Goal: Information Seeking & Learning: Learn about a topic

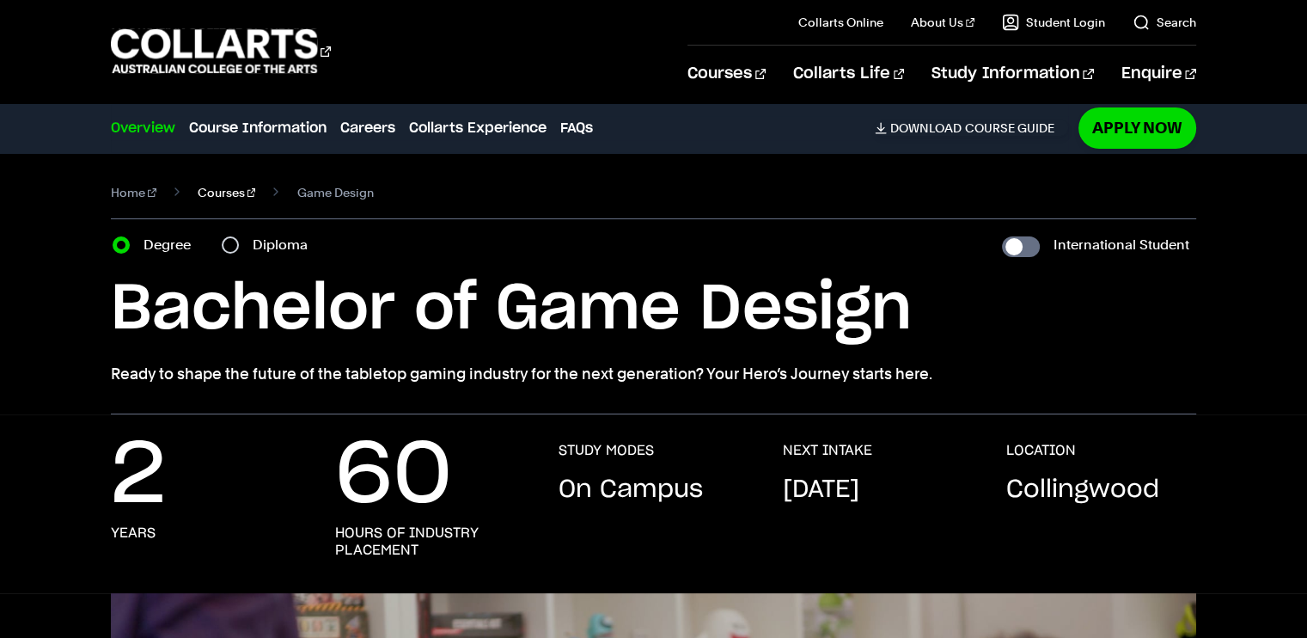
click at [201, 201] on link "Courses" at bounding box center [227, 193] width 58 height 24
click at [238, 243] on input "Diploma" at bounding box center [230, 244] width 17 height 17
radio input "true"
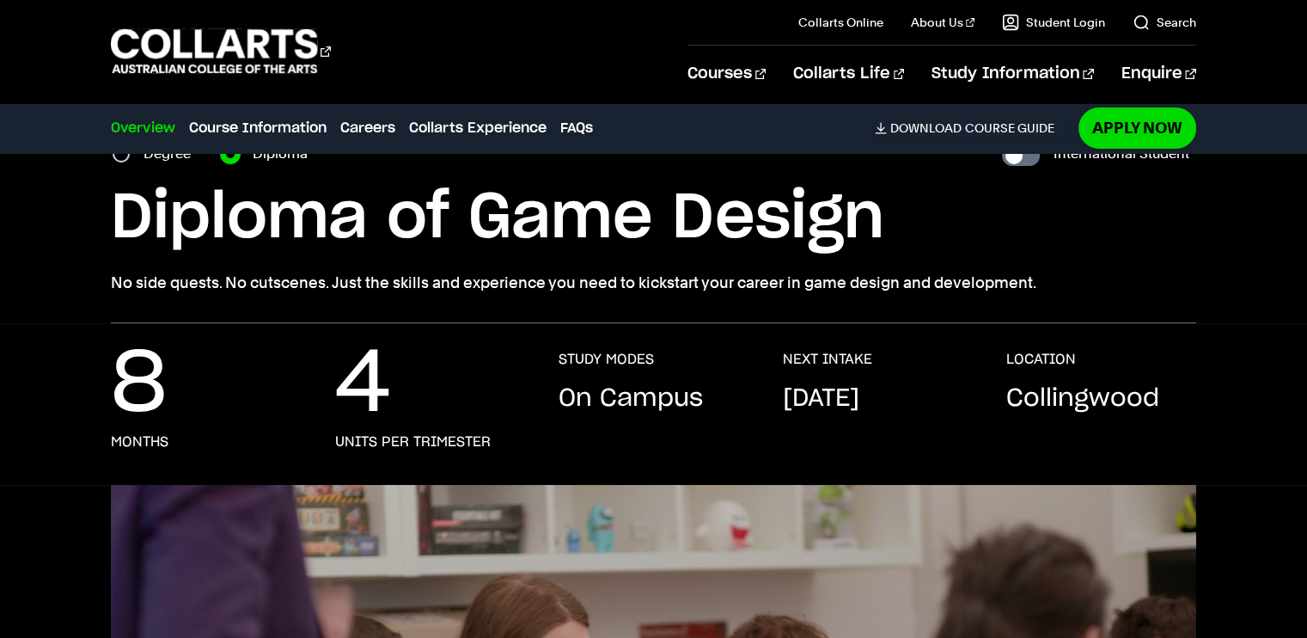
scroll to position [43, 0]
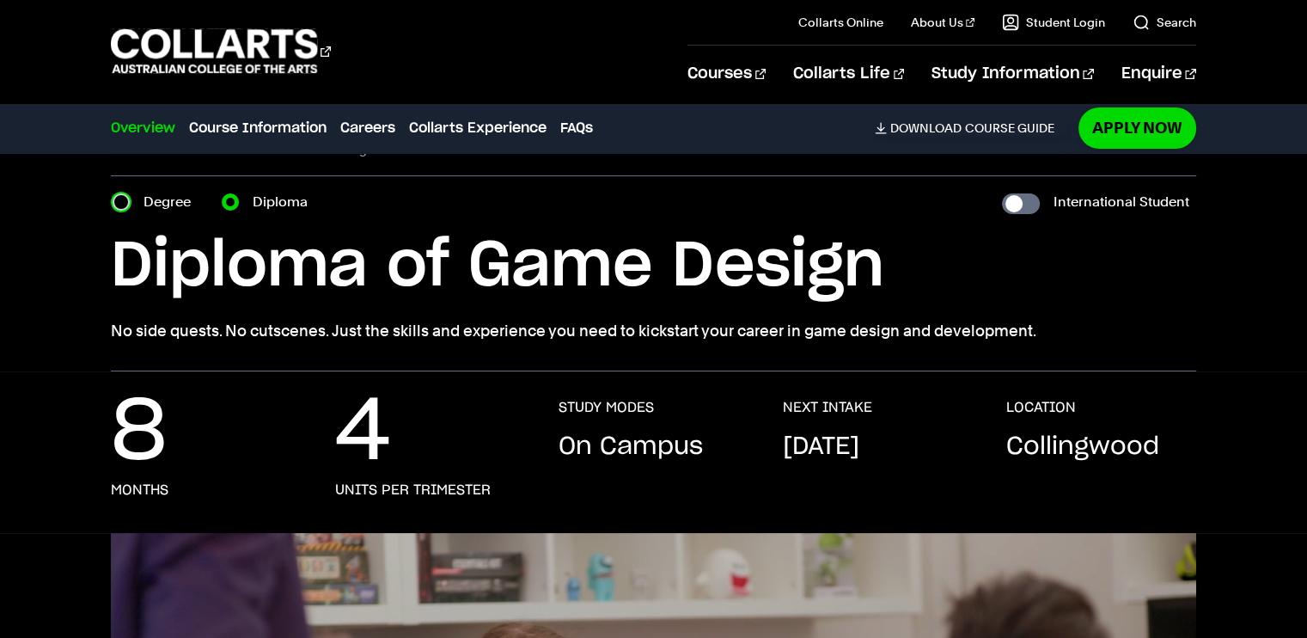
click at [119, 202] on input "Degree" at bounding box center [121, 201] width 17 height 17
radio input "true"
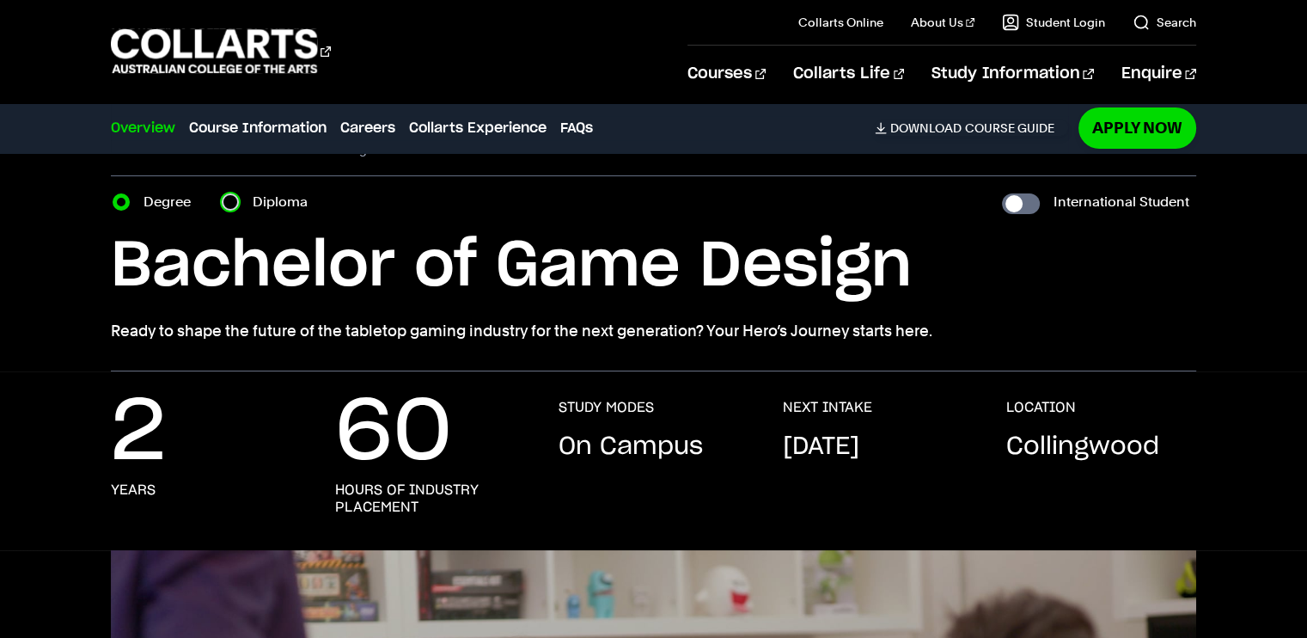
click at [235, 202] on input "Diploma" at bounding box center [230, 201] width 17 height 17
radio input "true"
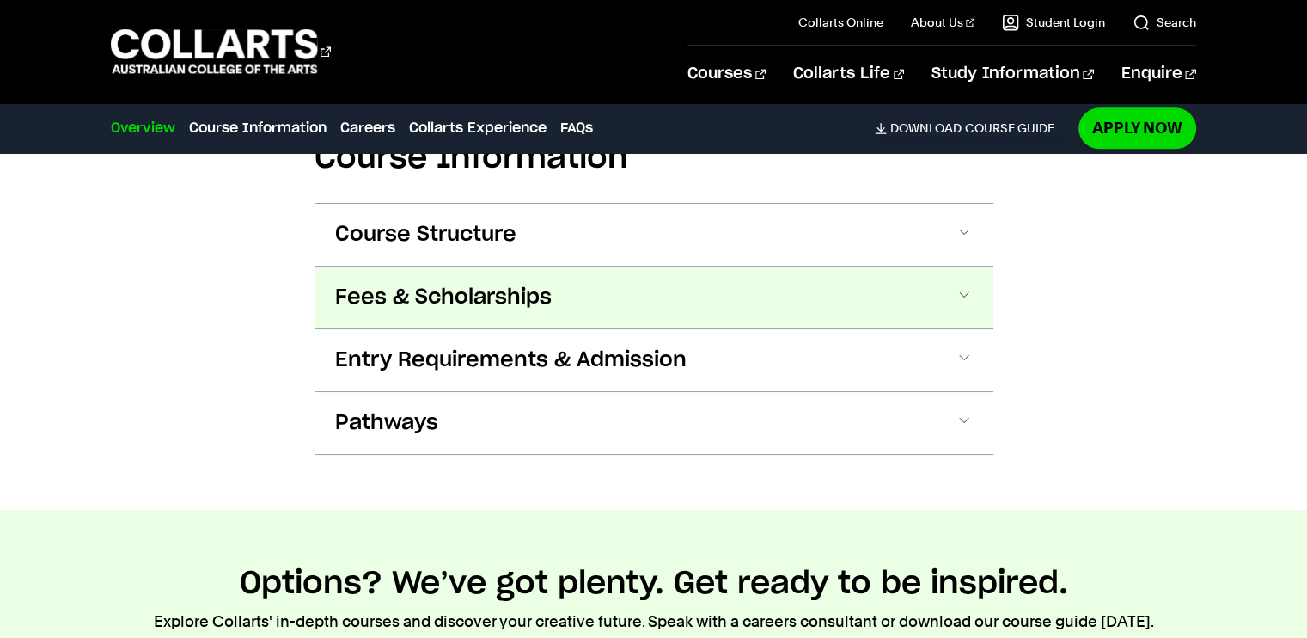
click at [0, 0] on button "Fees & Scholarships" at bounding box center [0, 0] width 0 height 0
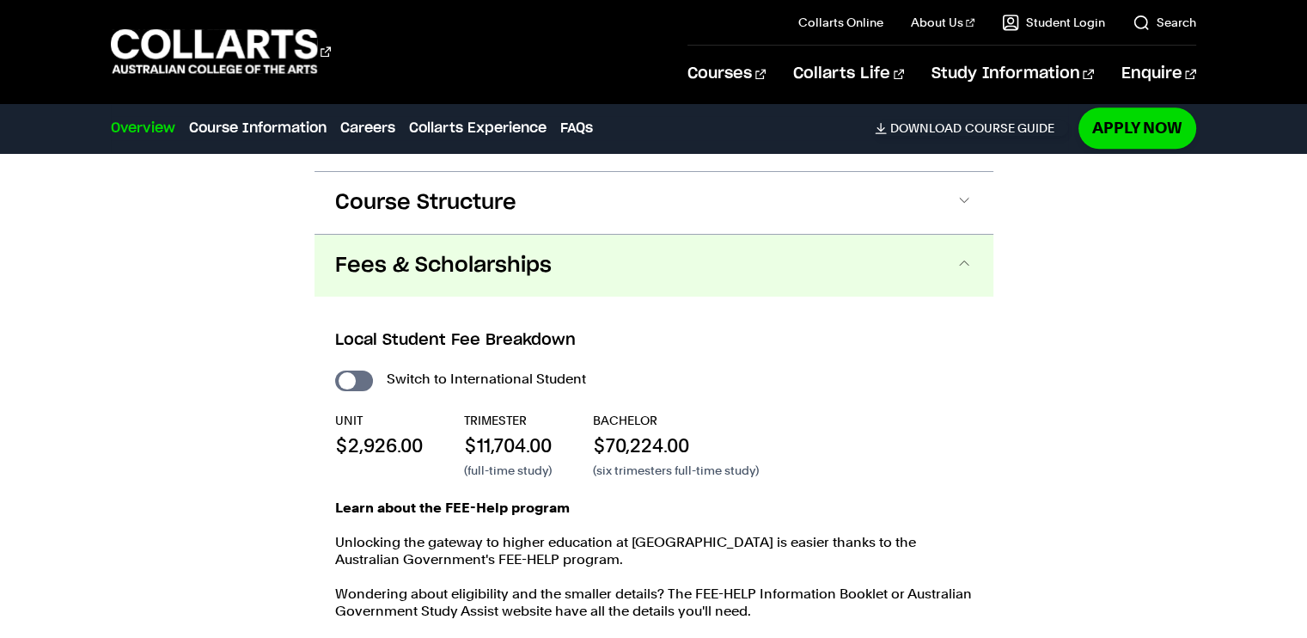
scroll to position [2276, 0]
click at [389, 279] on button "Fees & Scholarships" at bounding box center [654, 267] width 679 height 62
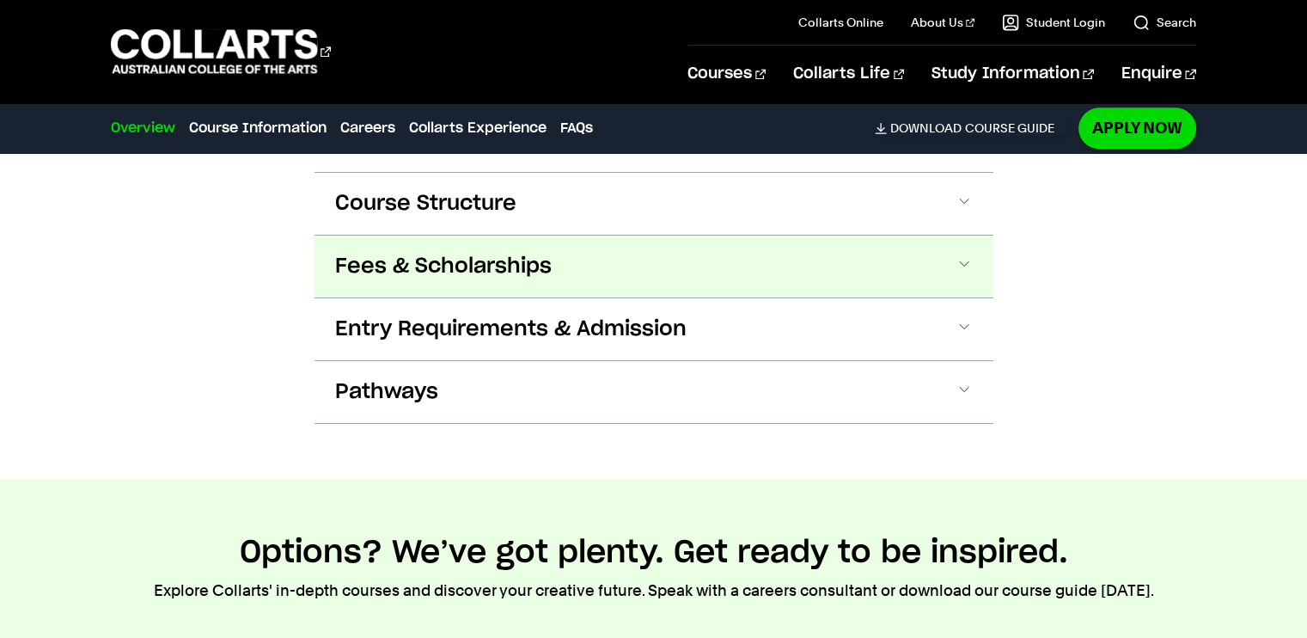
click at [0, 0] on button "Fees & Scholarships" at bounding box center [0, 0] width 0 height 0
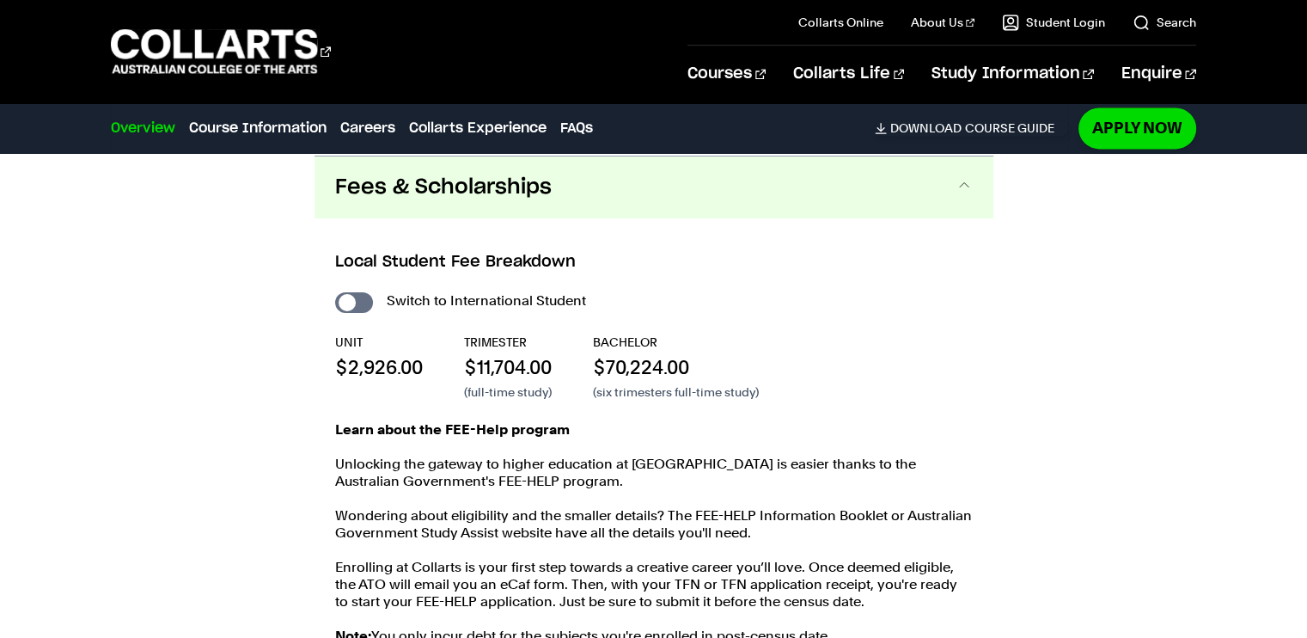
click at [409, 212] on button "Fees & Scholarships" at bounding box center [654, 187] width 679 height 62
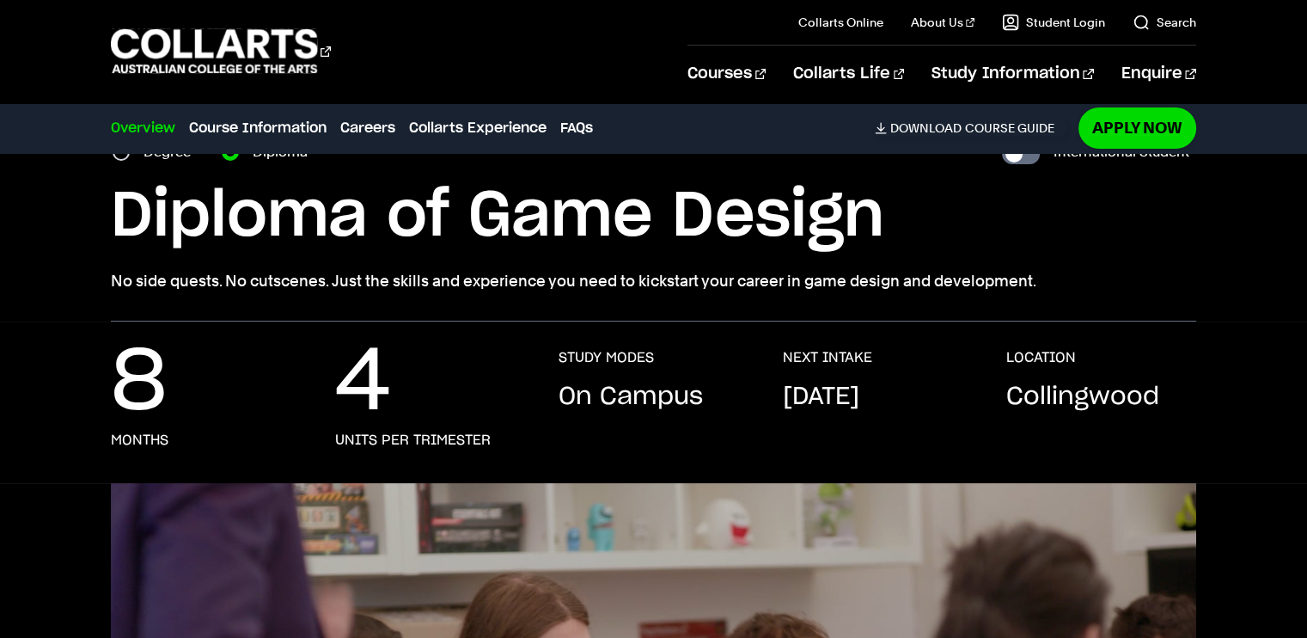
scroll to position [0, 0]
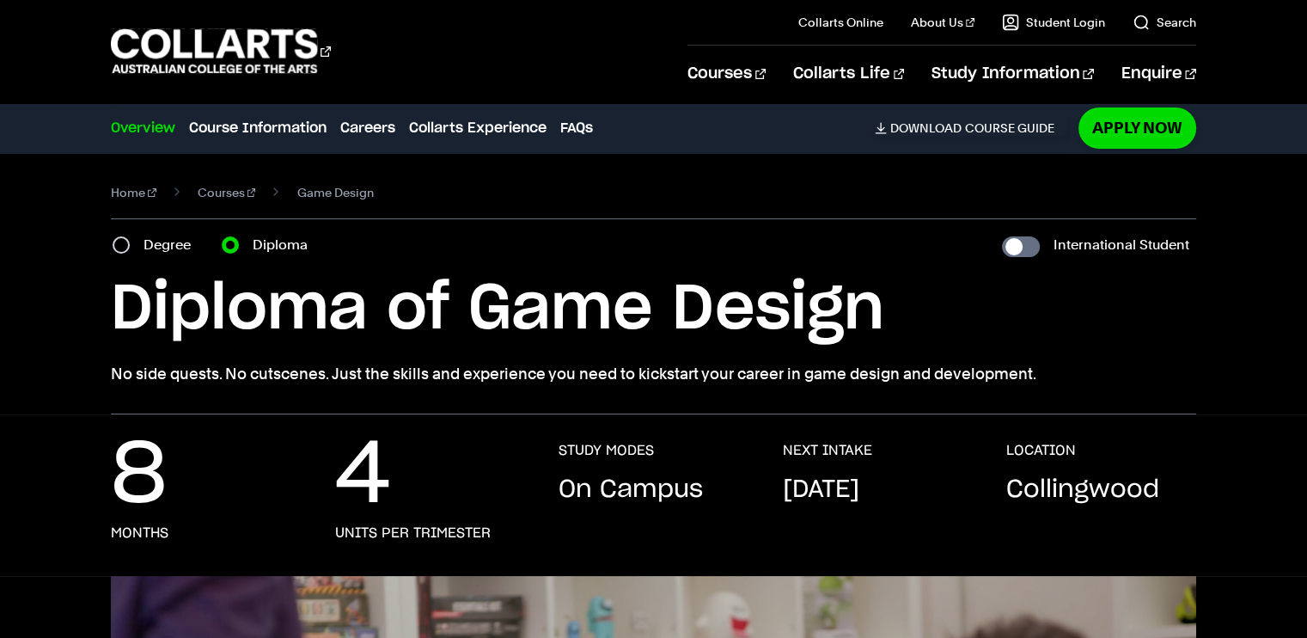
click at [138, 240] on div "Degree" at bounding box center [157, 245] width 89 height 24
click at [127, 244] on input "Degree" at bounding box center [121, 244] width 17 height 17
radio input "true"
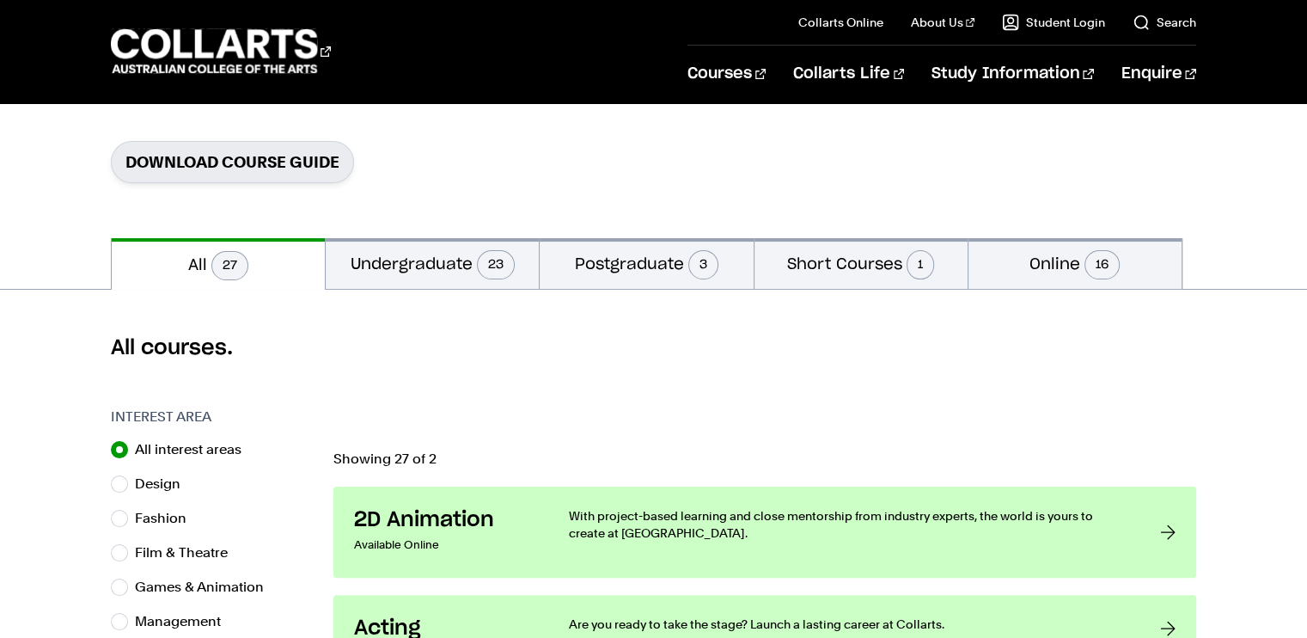
scroll to position [250, 0]
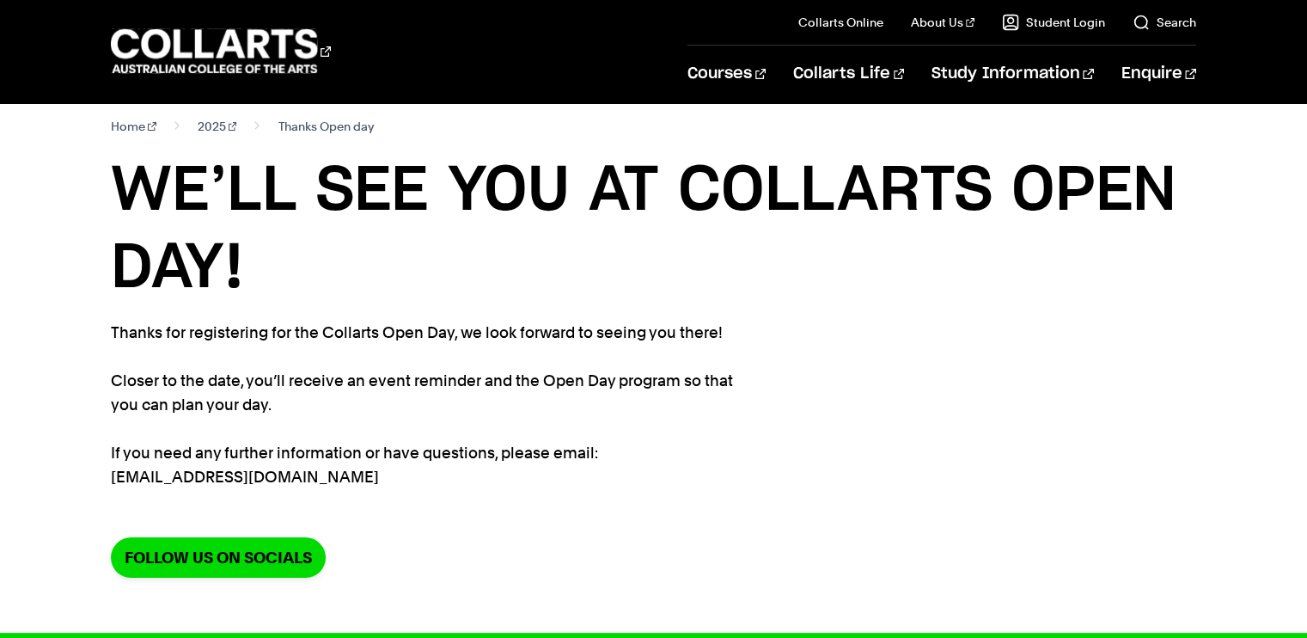
scroll to position [15, 0]
